Goal: Use online tool/utility: Utilize a website feature to perform a specific function

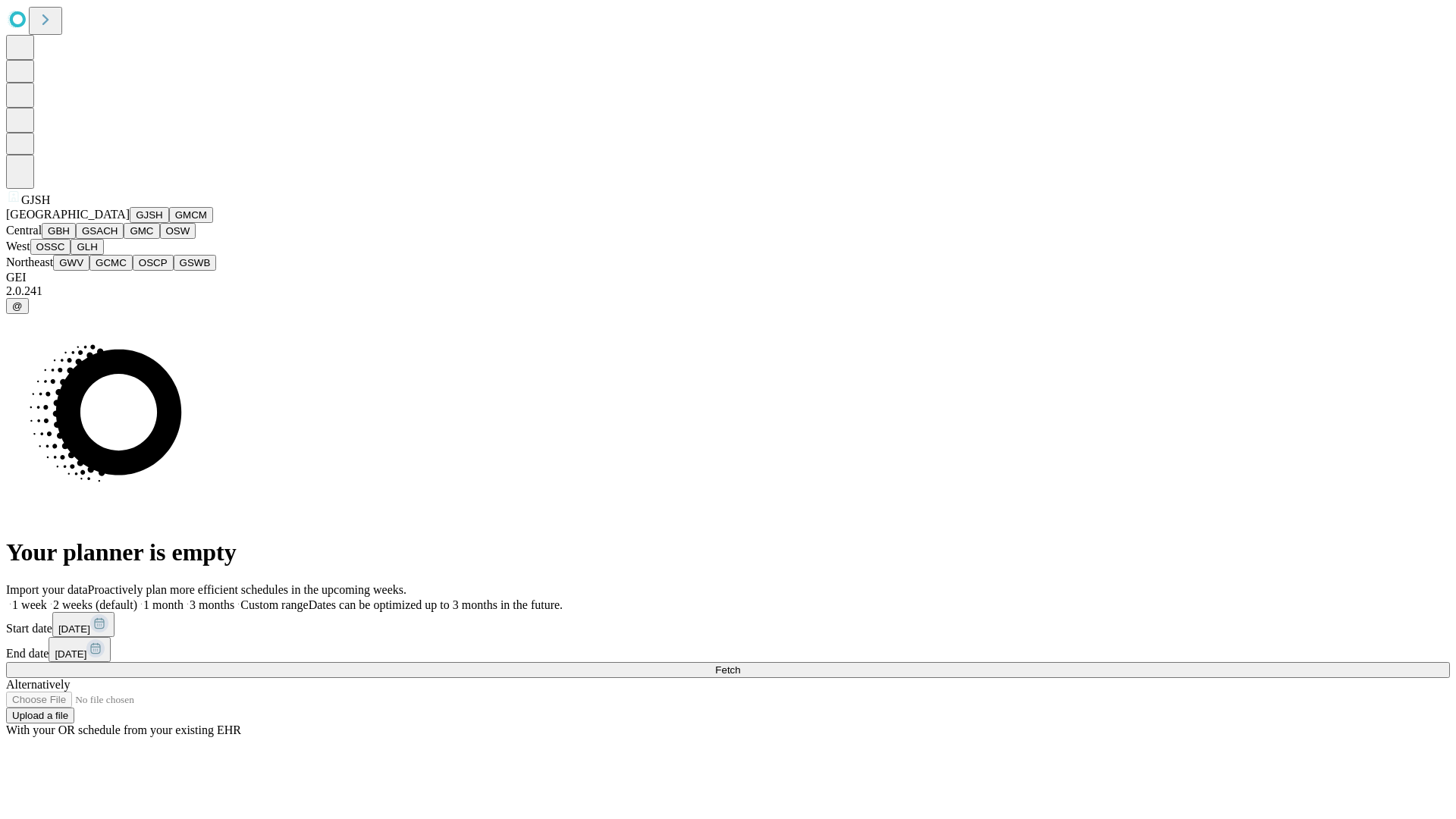
click at [130, 223] on button "GJSH" at bounding box center [149, 215] width 40 height 16
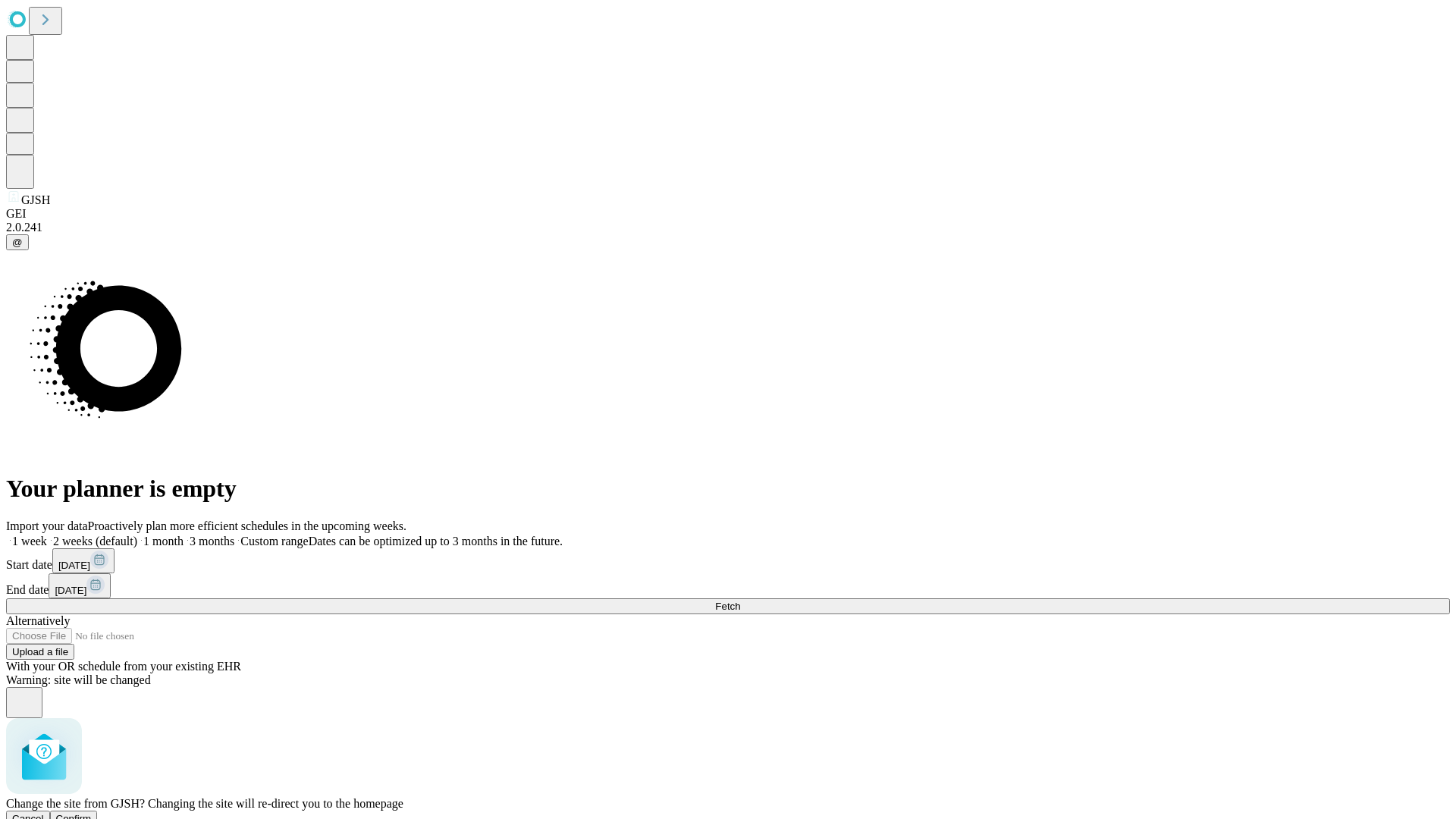
click at [92, 813] on span "Confirm" at bounding box center [74, 818] width 35 height 11
click at [137, 534] on label "2 weeks (default)" at bounding box center [92, 541] width 90 height 13
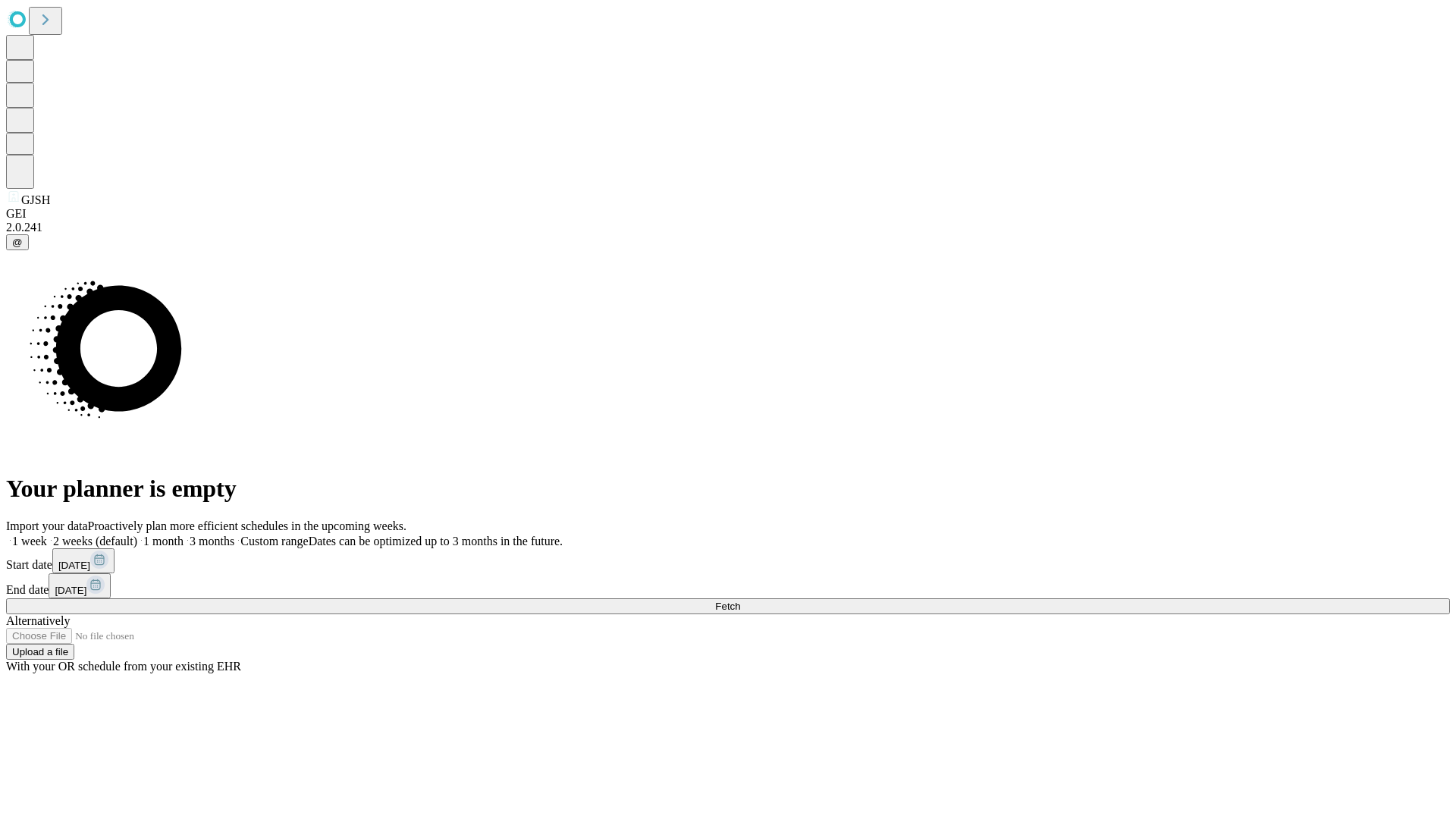
click at [740, 601] on span "Fetch" at bounding box center [727, 606] width 25 height 11
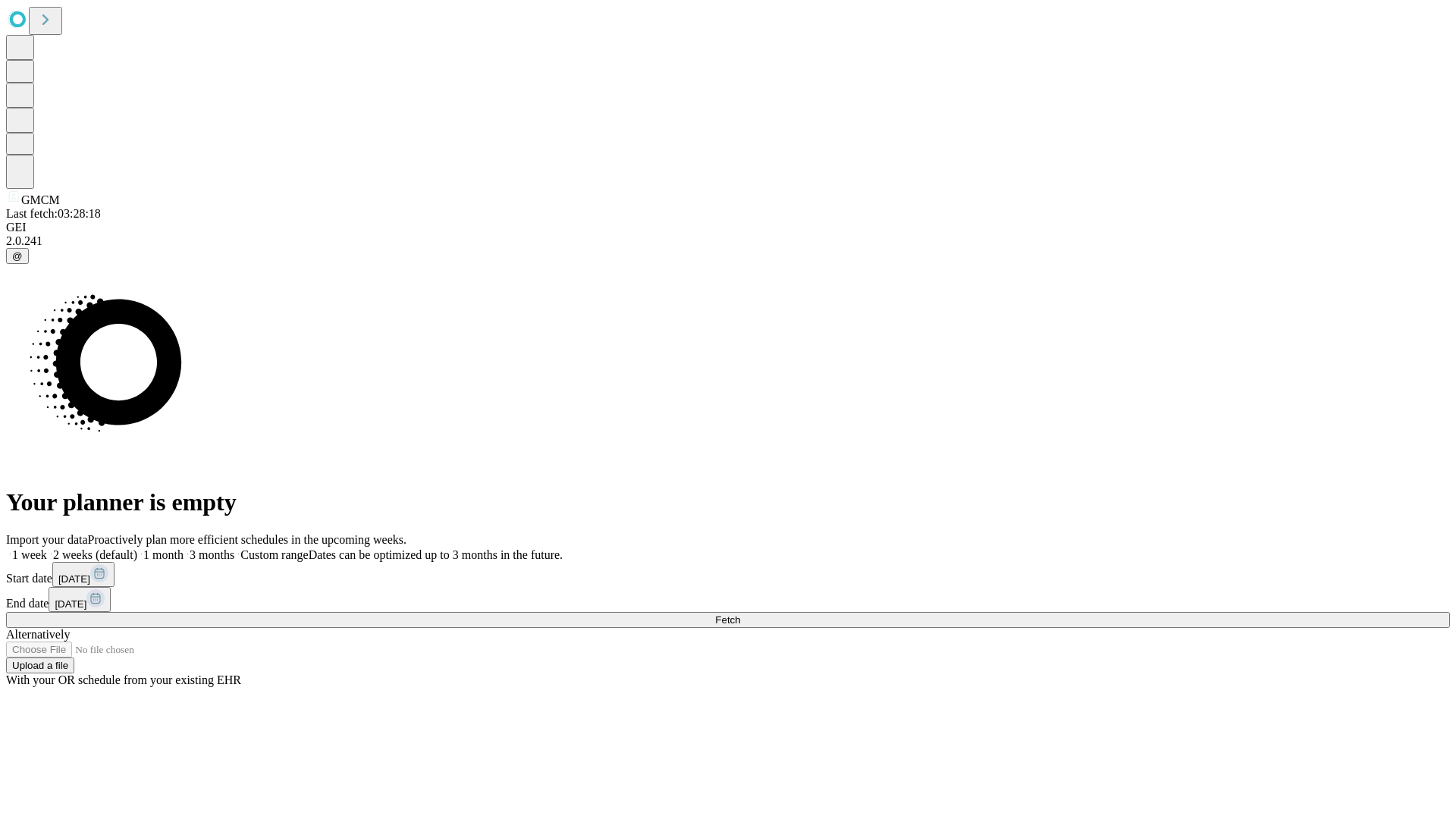
click at [137, 548] on label "2 weeks (default)" at bounding box center [92, 555] width 90 height 13
click at [740, 614] on span "Fetch" at bounding box center [727, 620] width 25 height 11
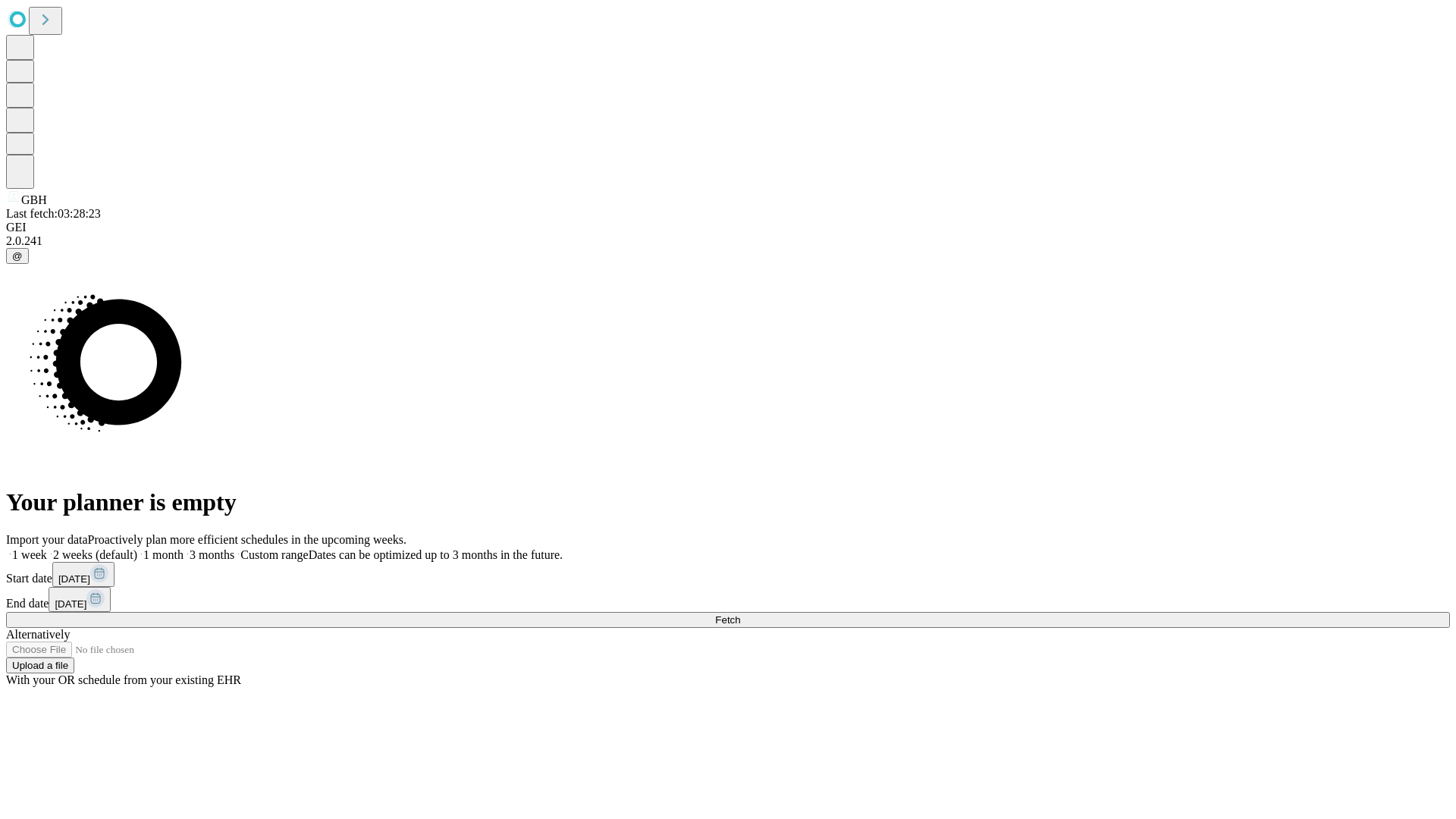
click at [137, 548] on label "2 weeks (default)" at bounding box center [92, 555] width 90 height 13
click at [740, 614] on span "Fetch" at bounding box center [727, 620] width 25 height 11
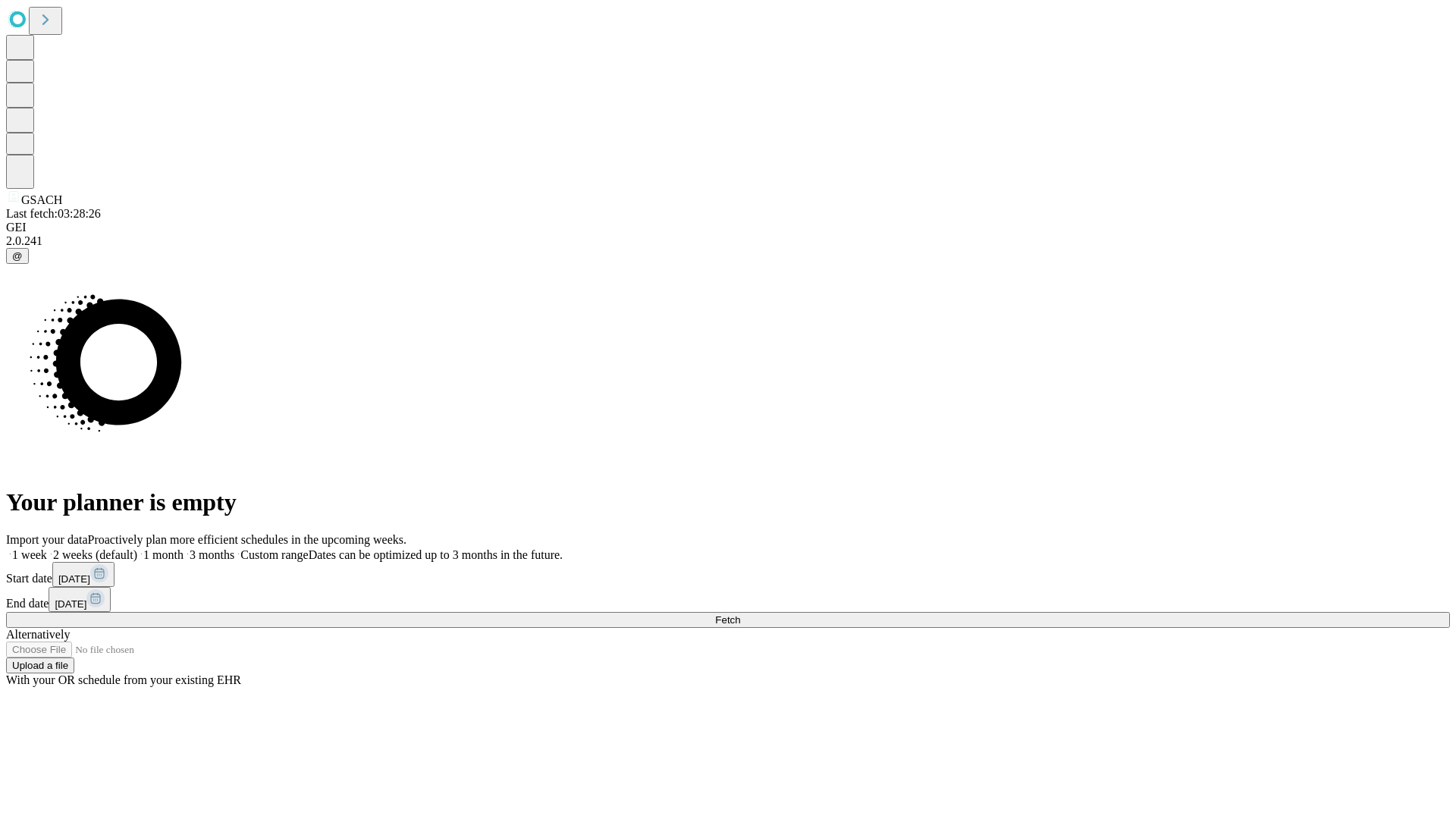
click at [137, 548] on label "2 weeks (default)" at bounding box center [92, 555] width 90 height 13
click at [740, 614] on span "Fetch" at bounding box center [727, 620] width 25 height 11
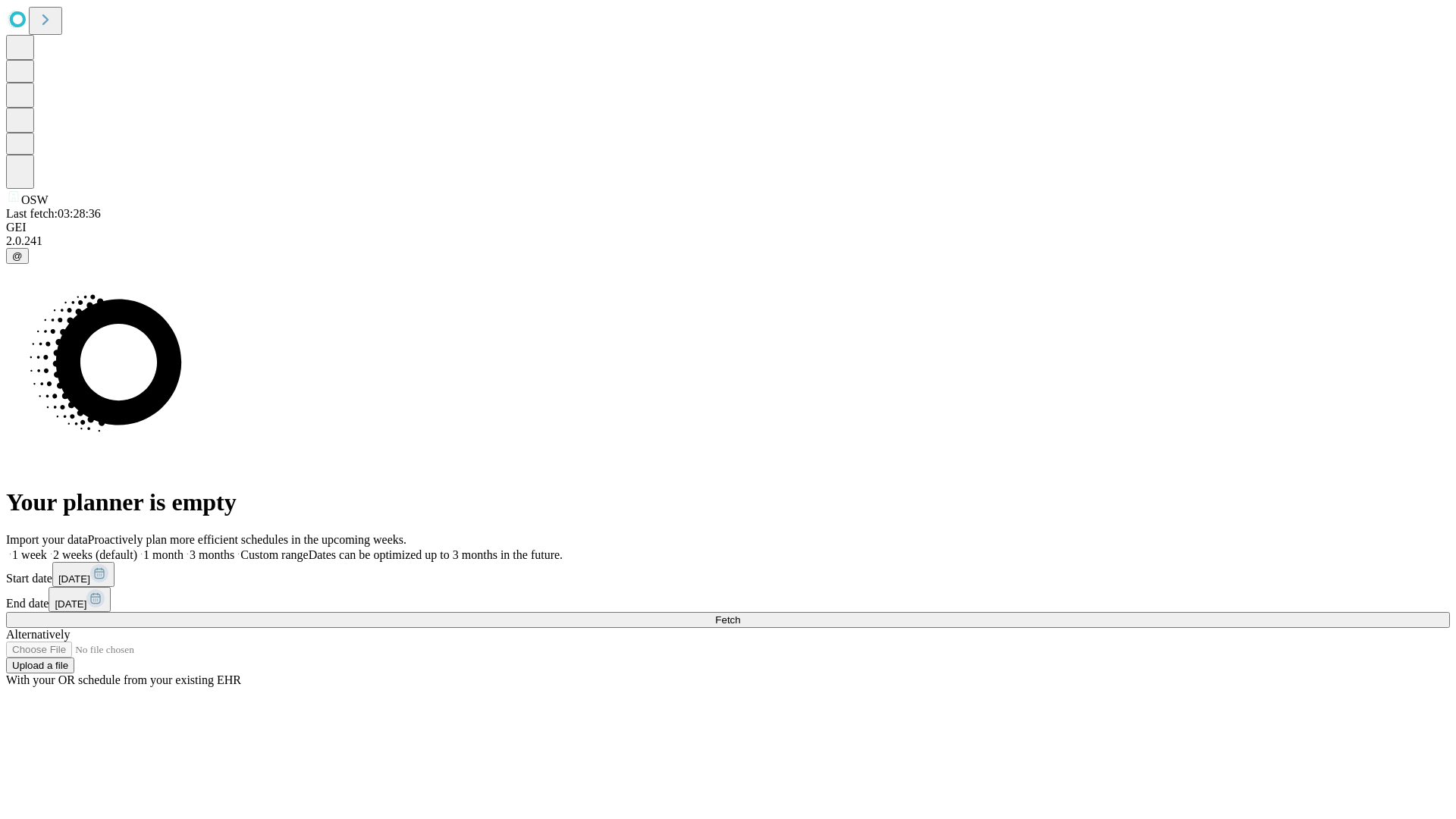
click at [137, 548] on label "2 weeks (default)" at bounding box center [92, 555] width 90 height 13
click at [740, 614] on span "Fetch" at bounding box center [727, 620] width 25 height 11
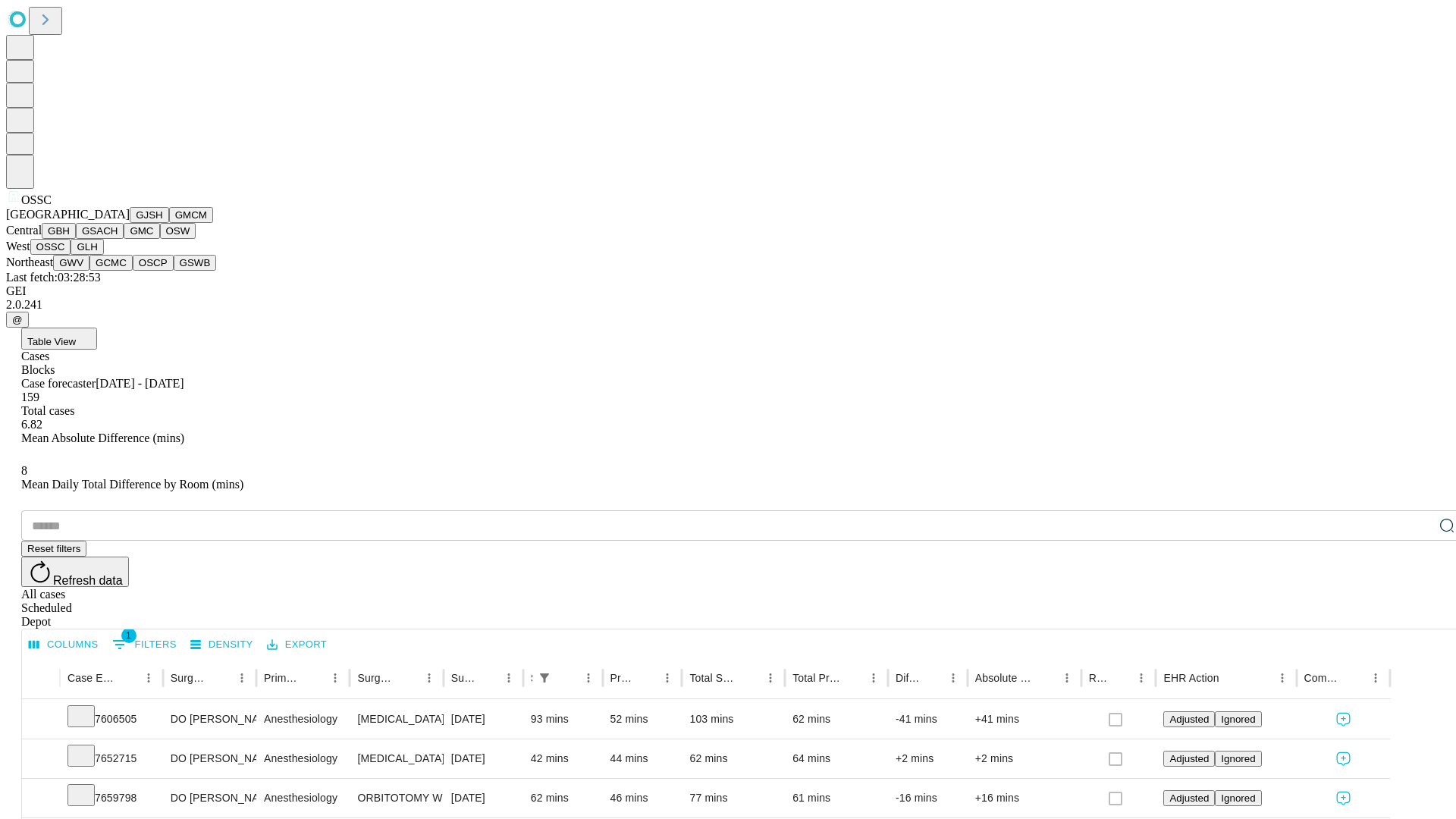
click at [103, 255] on button "GLH" at bounding box center [86, 247] width 32 height 16
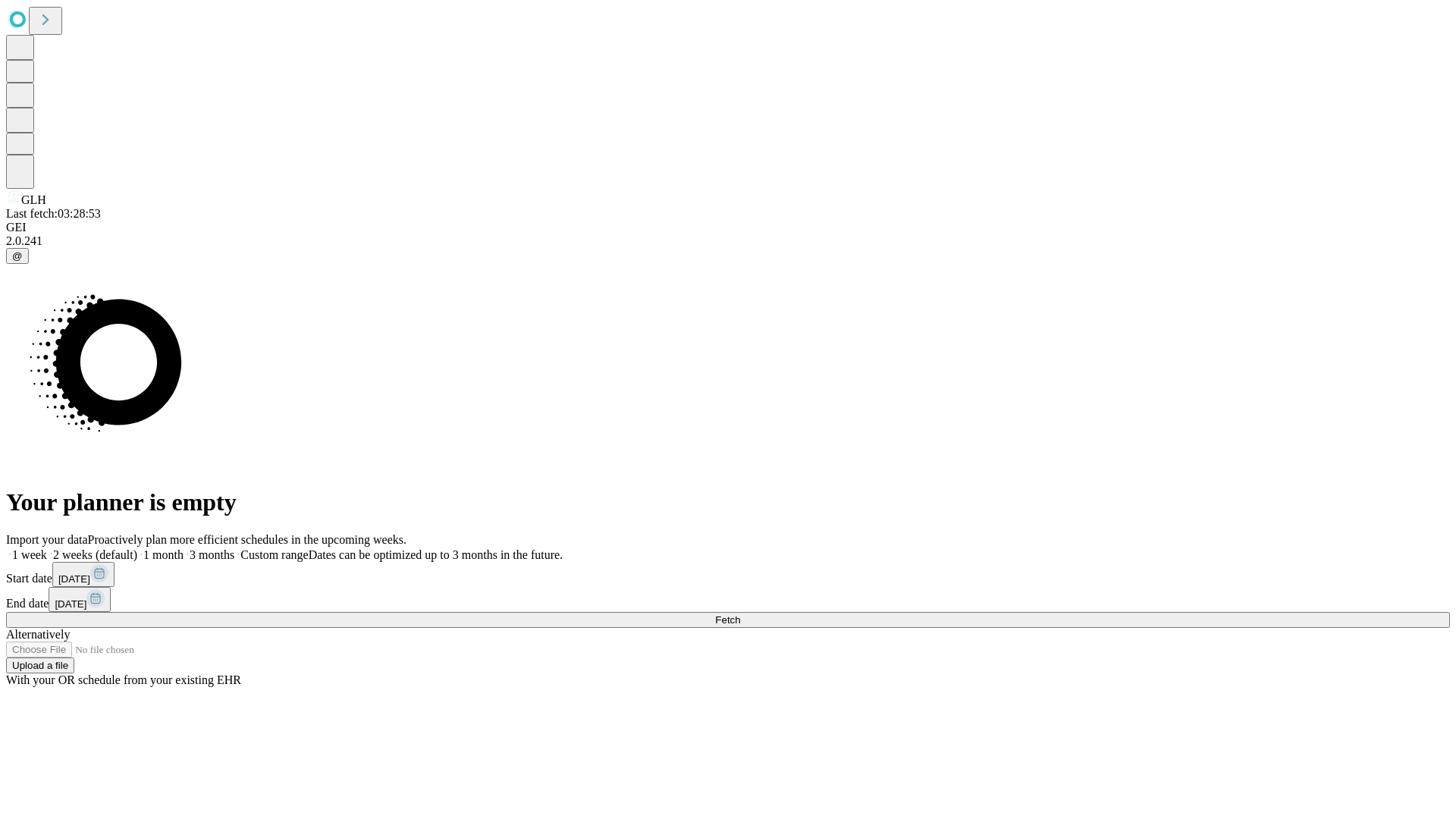
click at [137, 548] on label "2 weeks (default)" at bounding box center [92, 555] width 90 height 13
click at [740, 614] on span "Fetch" at bounding box center [727, 620] width 25 height 11
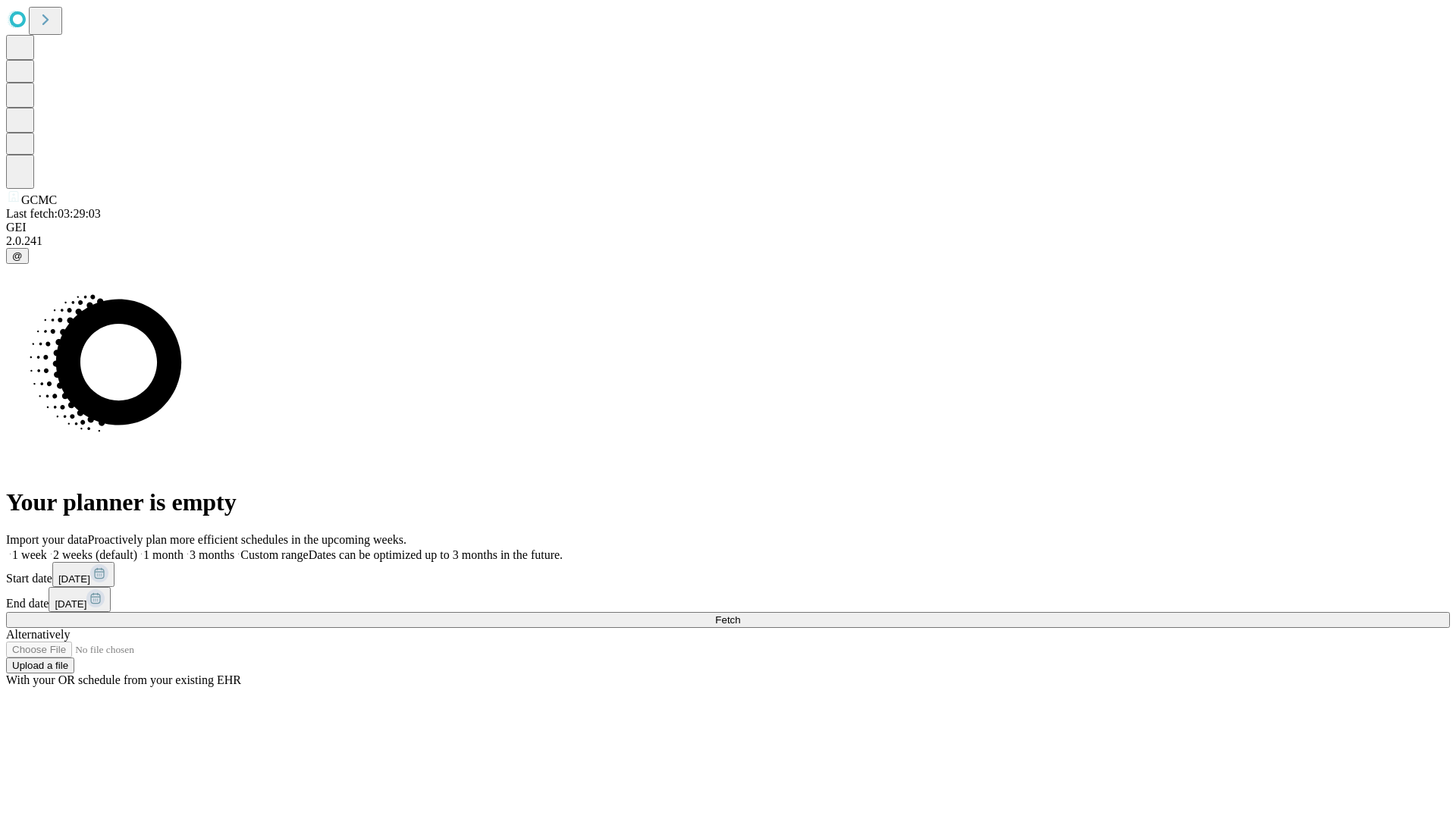
click at [740, 614] on span "Fetch" at bounding box center [727, 620] width 25 height 11
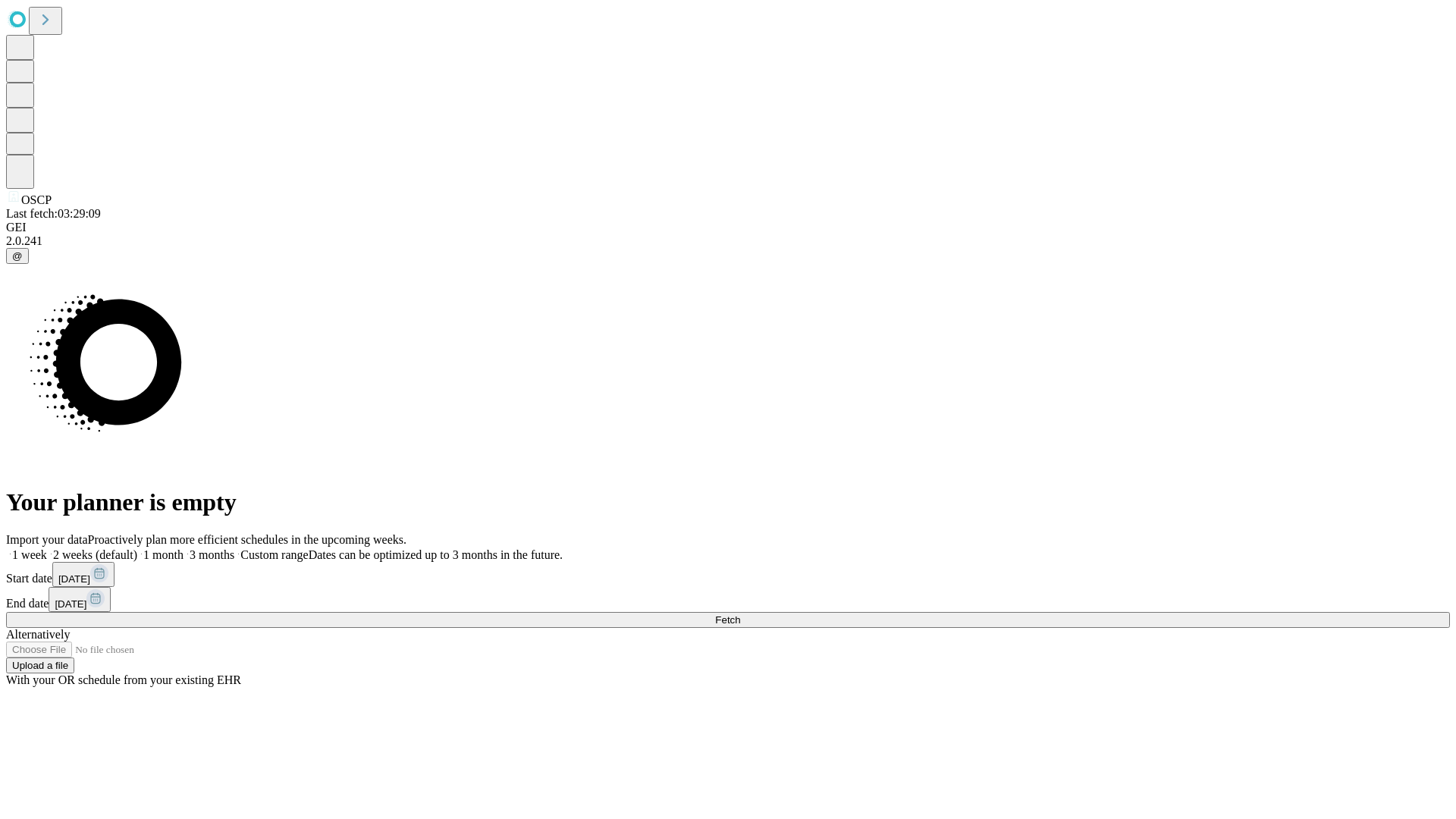
click at [137, 548] on label "2 weeks (default)" at bounding box center [92, 555] width 90 height 13
click at [740, 614] on span "Fetch" at bounding box center [727, 620] width 25 height 11
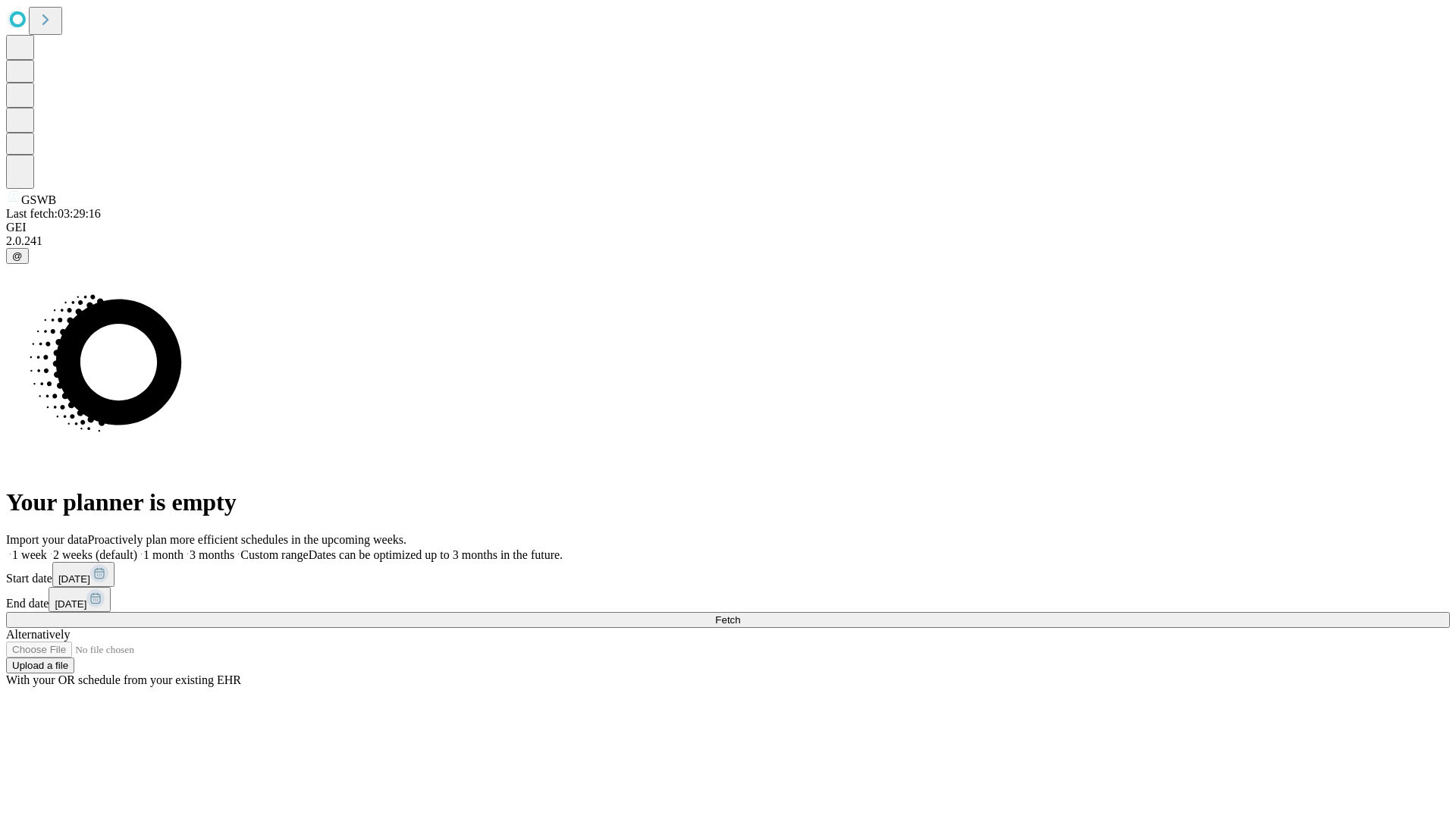
click at [137, 548] on label "2 weeks (default)" at bounding box center [92, 555] width 90 height 13
click at [740, 614] on span "Fetch" at bounding box center [727, 620] width 25 height 11
